Goal: Task Accomplishment & Management: Use online tool/utility

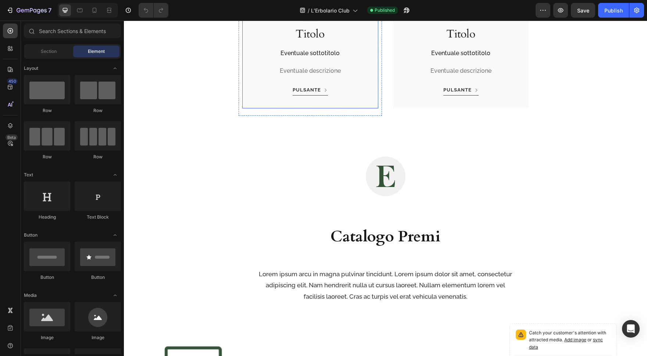
scroll to position [1066, 0]
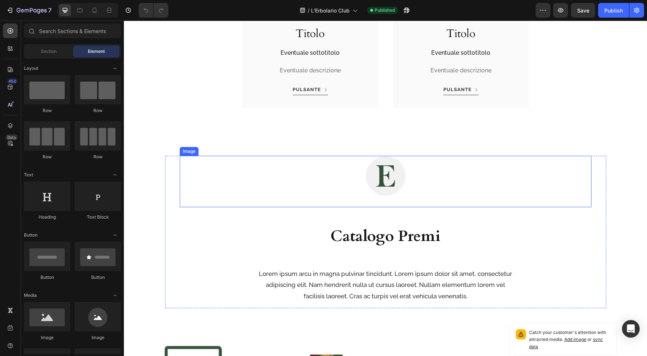
click at [335, 182] on div at bounding box center [386, 176] width 412 height 40
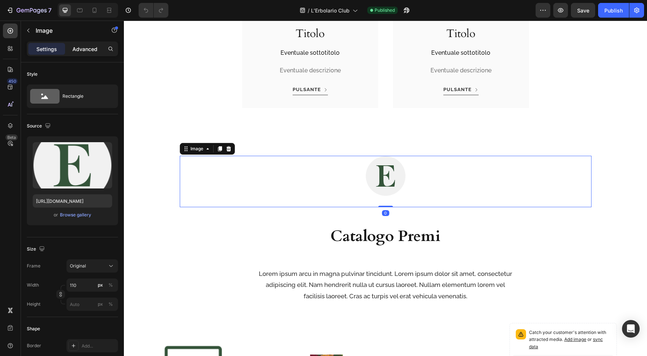
click at [82, 50] on p "Advanced" at bounding box center [84, 49] width 25 height 8
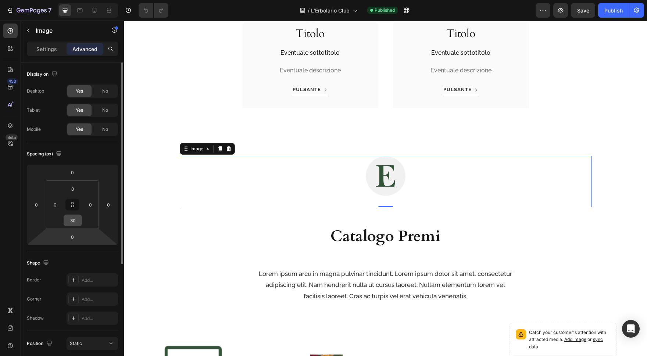
click at [79, 222] on input "30" at bounding box center [72, 220] width 15 height 11
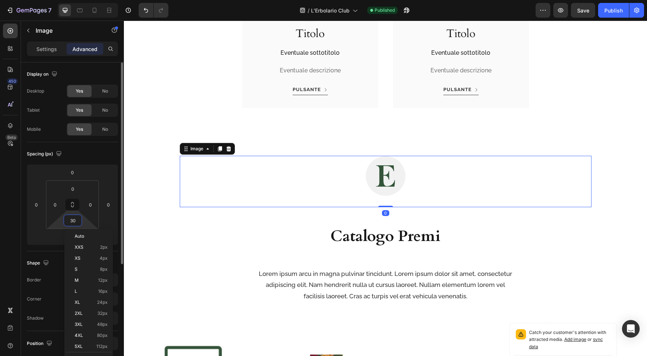
type input "0"
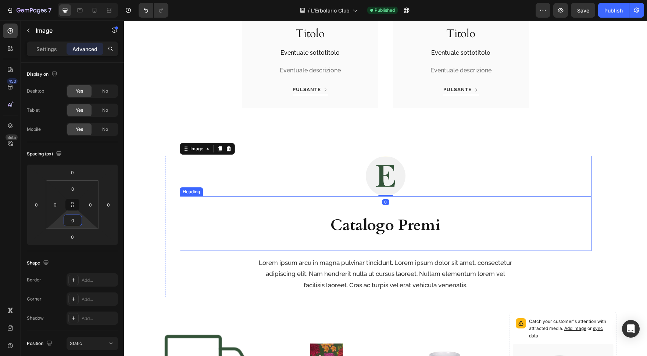
click at [324, 229] on h2 "Catalogo Premi" at bounding box center [386, 226] width 294 height 22
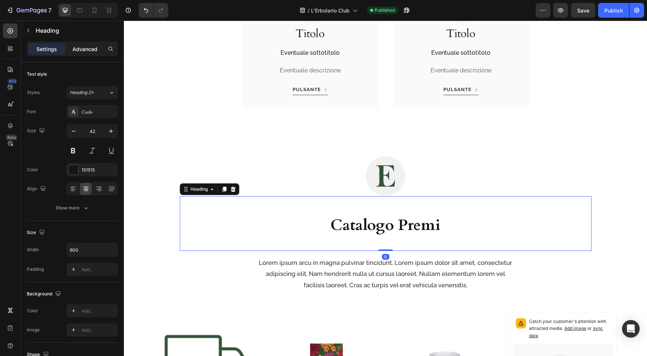
click at [85, 46] on p "Advanced" at bounding box center [84, 49] width 25 height 8
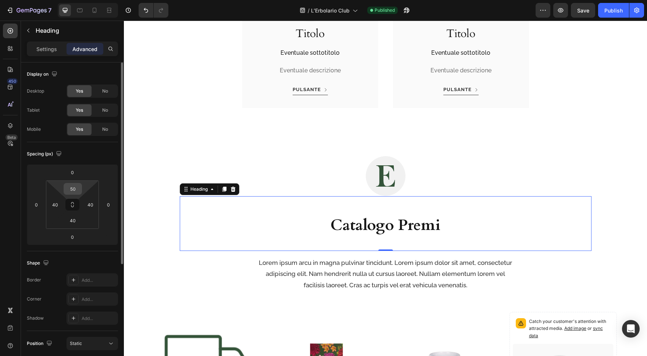
click at [75, 191] on input "50" at bounding box center [72, 188] width 15 height 11
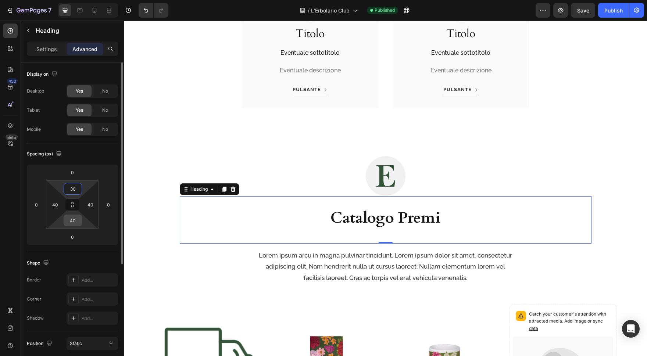
type input "30"
click at [72, 222] on input "40" at bounding box center [72, 220] width 15 height 11
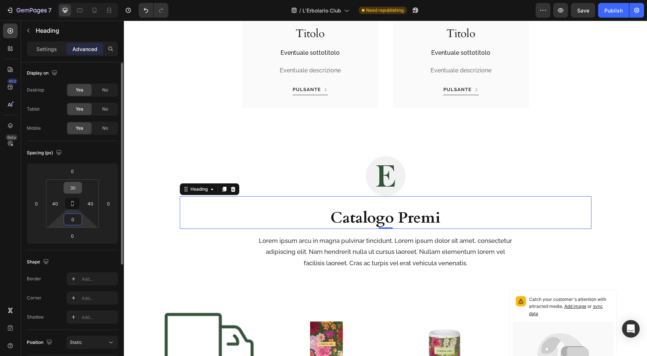
type input "0"
click at [74, 190] on input "30" at bounding box center [72, 187] width 15 height 11
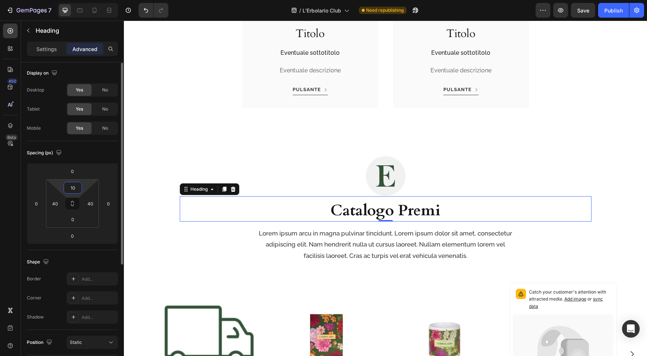
type input "1"
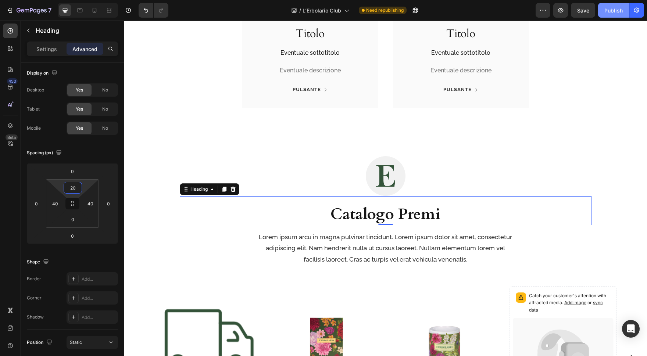
type input "20"
drag, startPoint x: 613, startPoint y: 10, endPoint x: 603, endPoint y: 17, distance: 12.7
click at [612, 11] on div "Publish" at bounding box center [613, 11] width 18 height 8
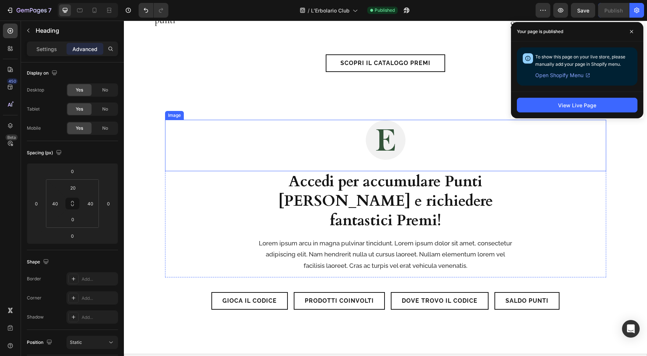
scroll to position [1475, 0]
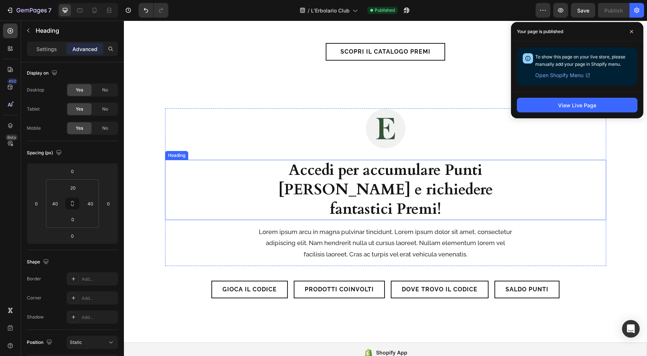
click at [305, 143] on div at bounding box center [385, 128] width 441 height 40
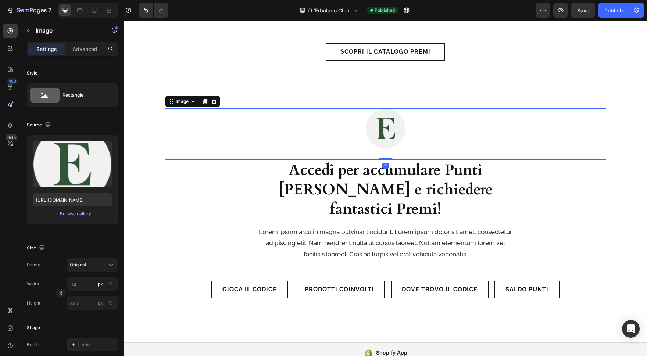
scroll to position [0, 0]
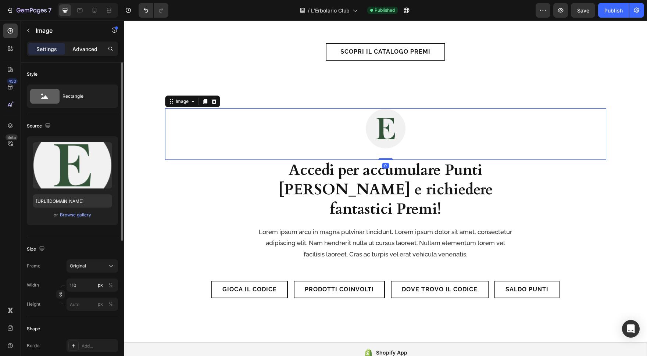
click at [87, 50] on p "Advanced" at bounding box center [84, 49] width 25 height 8
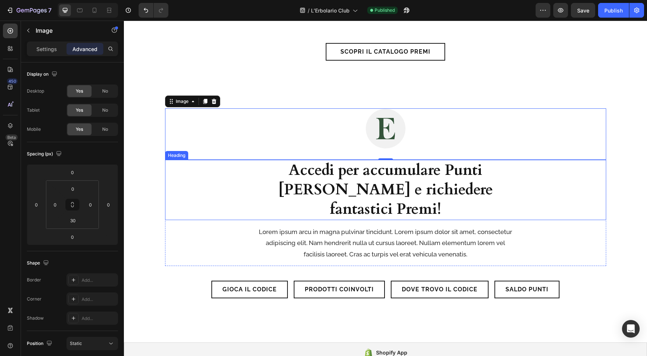
click at [287, 180] on h2 "Accedi per accumulare Punti [PERSON_NAME] e richiedere fantastici Premi!" at bounding box center [386, 190] width 250 height 60
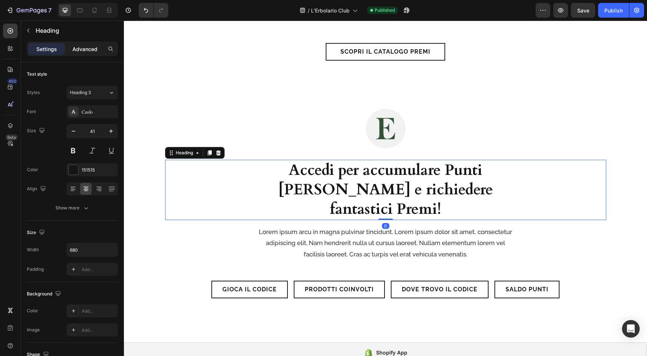
click at [88, 47] on p "Advanced" at bounding box center [84, 49] width 25 height 8
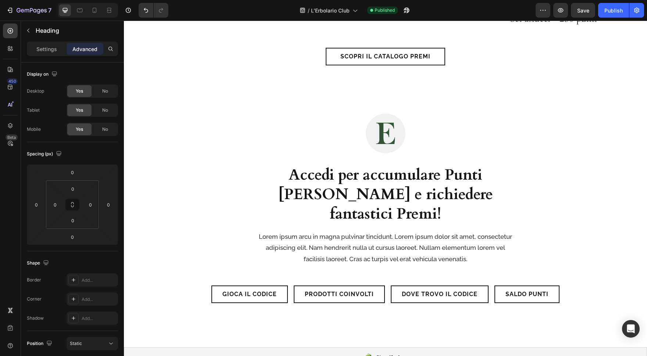
scroll to position [1477, 0]
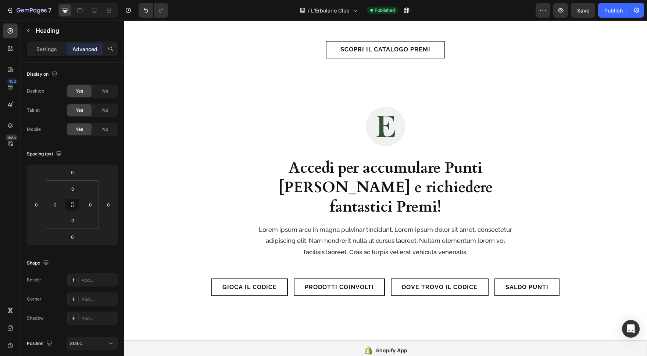
click at [243, 176] on div "Accedi per accumulare Punti [PERSON_NAME] e richiedere fantastici Premi!" at bounding box center [385, 188] width 441 height 60
click at [245, 174] on div "Accedi per accumulare Punti [PERSON_NAME] e richiedere fantastici Premi!" at bounding box center [385, 188] width 441 height 60
click at [271, 139] on div at bounding box center [385, 126] width 441 height 40
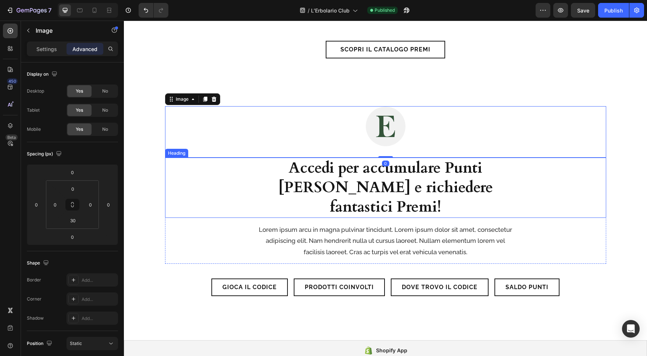
click at [209, 174] on div "⁠⁠⁠⁠⁠⁠⁠ Accedi per accumulare Punti [PERSON_NAME] e richiedere fantastici Premi!" at bounding box center [385, 188] width 441 height 60
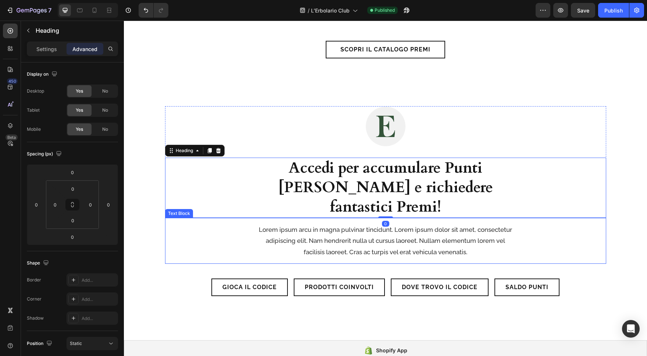
click at [209, 223] on div "Lorem ipsum arcu in magna pulvinar tincidunt. Lorem ipsum dolor sit amet, conse…" at bounding box center [385, 240] width 441 height 35
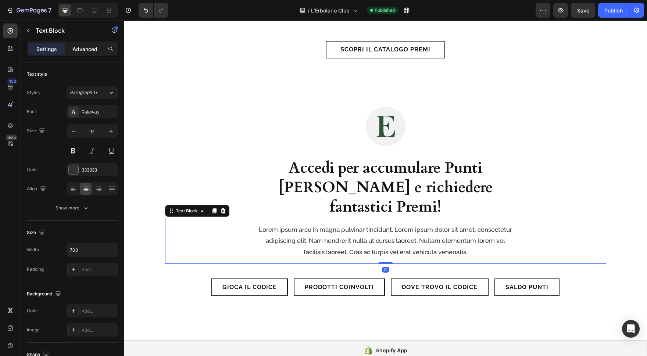
drag, startPoint x: 56, startPoint y: 124, endPoint x: 84, endPoint y: 50, distance: 79.7
click at [84, 50] on p "Advanced" at bounding box center [84, 49] width 25 height 8
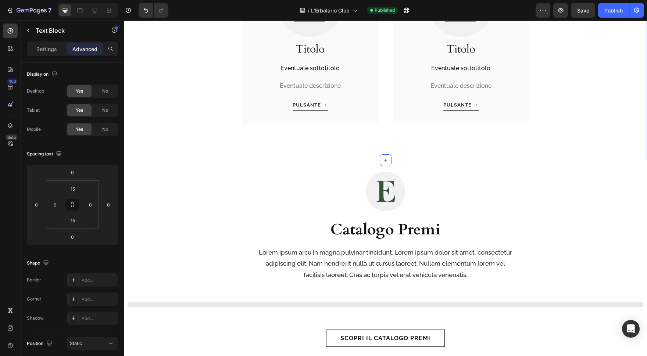
scroll to position [1054, 0]
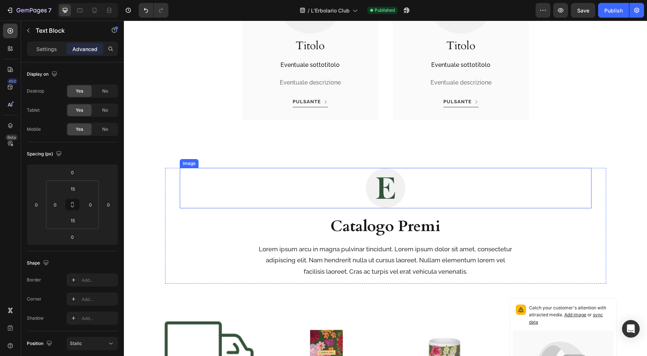
click at [303, 185] on div at bounding box center [386, 188] width 412 height 40
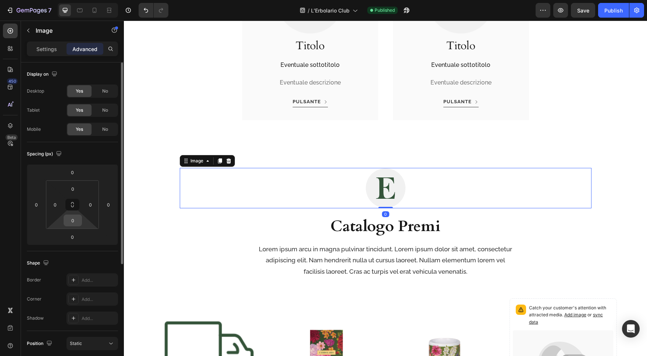
click at [76, 219] on input "0" at bounding box center [72, 220] width 15 height 11
type input "30"
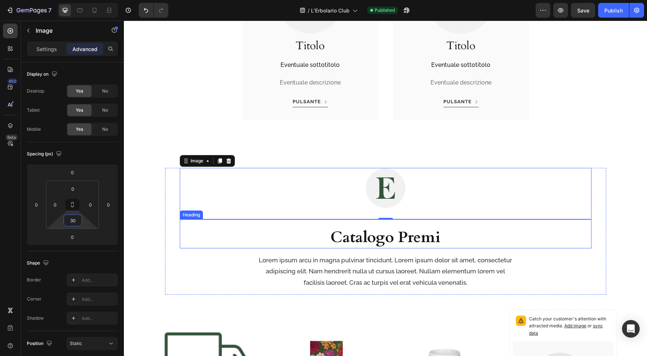
click at [260, 243] on h2 "Catalogo Premi" at bounding box center [386, 238] width 294 height 22
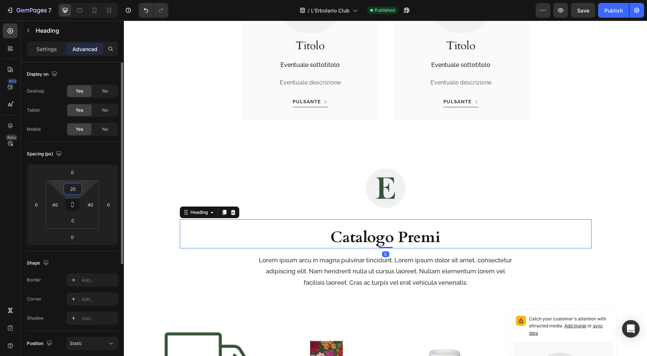
click at [72, 192] on input "20" at bounding box center [72, 188] width 15 height 11
type input "0"
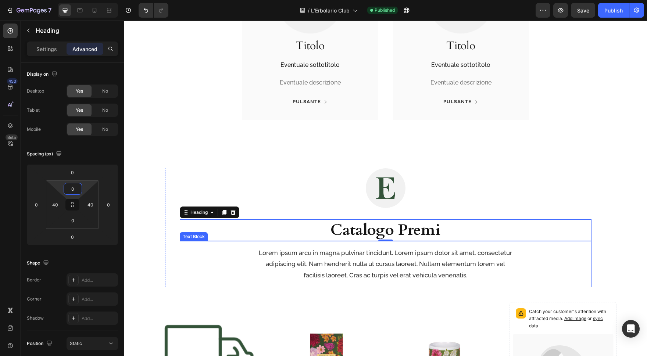
click at [195, 255] on div "Lorem ipsum arcu in magna pulvinar tincidunt. Lorem ipsum dolor sit amet, conse…" at bounding box center [386, 264] width 412 height 35
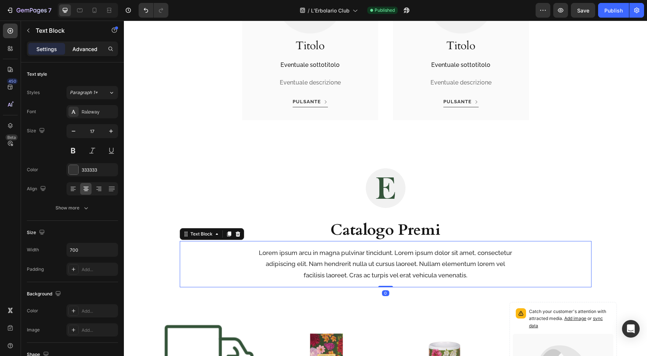
click at [78, 46] on p "Advanced" at bounding box center [84, 49] width 25 height 8
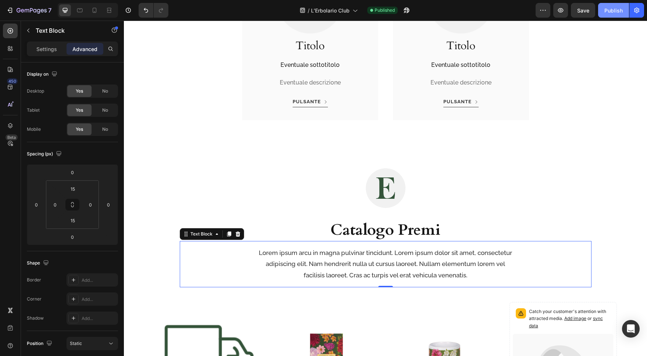
click at [609, 12] on div "Publish" at bounding box center [613, 11] width 18 height 8
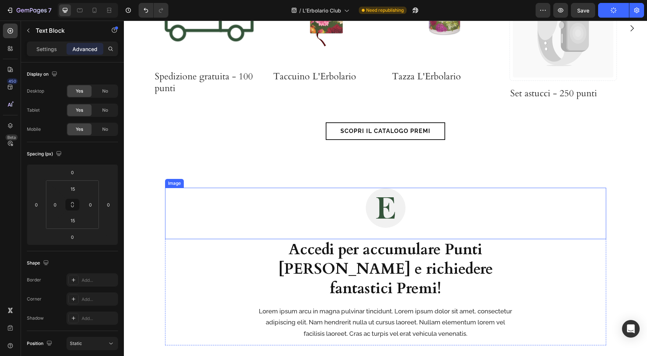
scroll to position [1398, 0]
